Goal: Check status: Check status

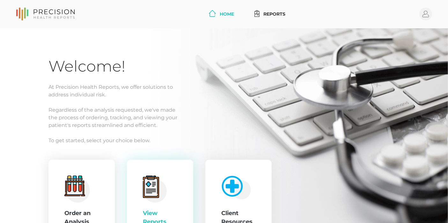
click at [152, 180] on icon at bounding box center [151, 187] width 16 height 22
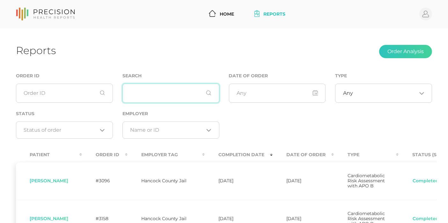
click at [164, 94] on input "text" at bounding box center [170, 93] width 97 height 19
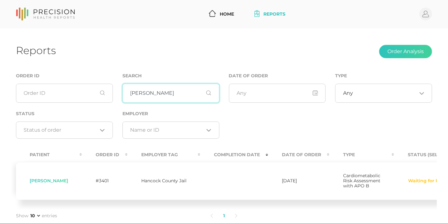
scroll to position [35, 0]
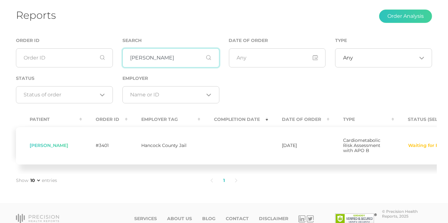
click at [157, 59] on input "[PERSON_NAME]" at bounding box center [170, 57] width 97 height 19
type input "[PERSON_NAME]"
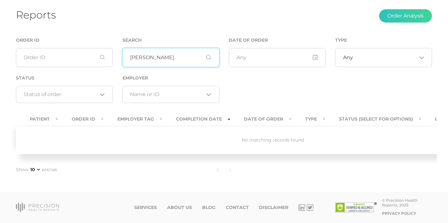
scroll to position [41, 0]
drag, startPoint x: 147, startPoint y: 51, endPoint x: 109, endPoint y: 50, distance: 37.6
click at [110, 51] on div "Order ID Search [PERSON_NAME] Date of Order Type Any Loading... Status Loading.…" at bounding box center [223, 73] width 425 height 74
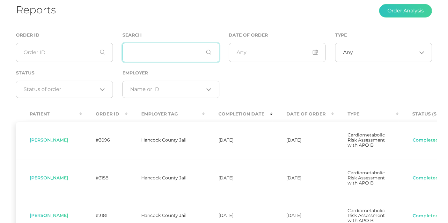
click at [138, 56] on input "text" at bounding box center [170, 52] width 97 height 19
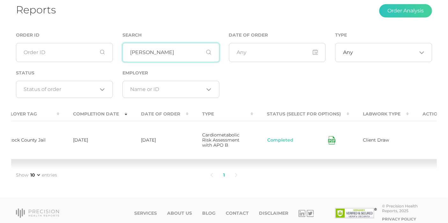
scroll to position [0, 160]
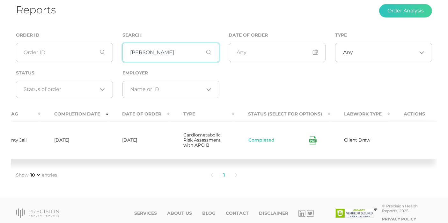
type input "[PERSON_NAME]"
click at [309, 144] on icon at bounding box center [312, 140] width 7 height 8
